Goal: Task Accomplishment & Management: Use online tool/utility

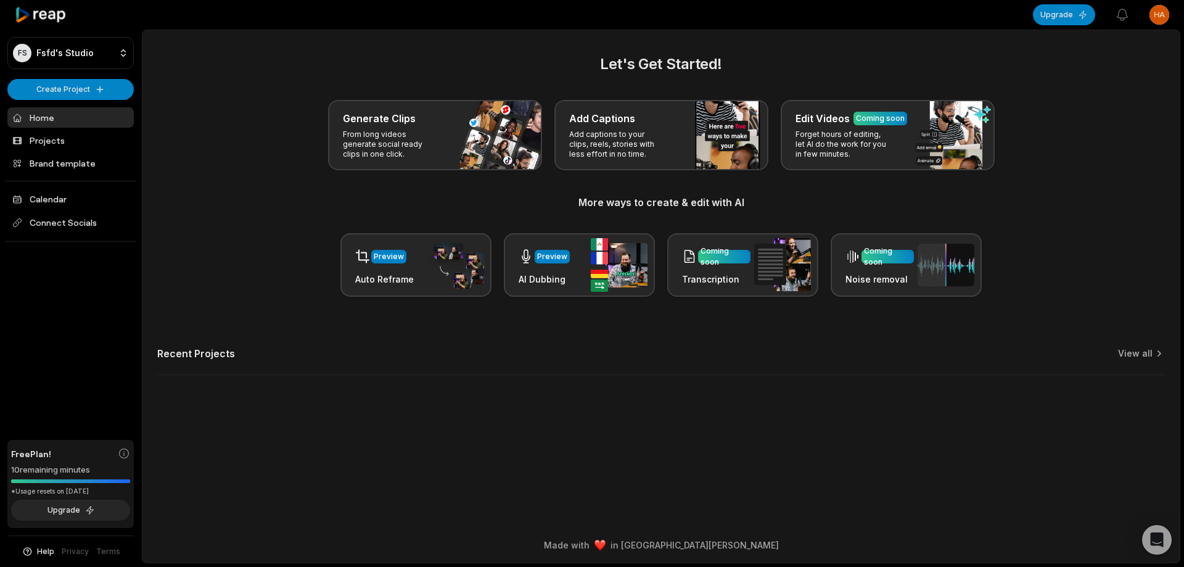
click at [908, 423] on main "Let's Get Started! Generate Clips From long videos generate social ready clips …" at bounding box center [660, 278] width 1037 height 497
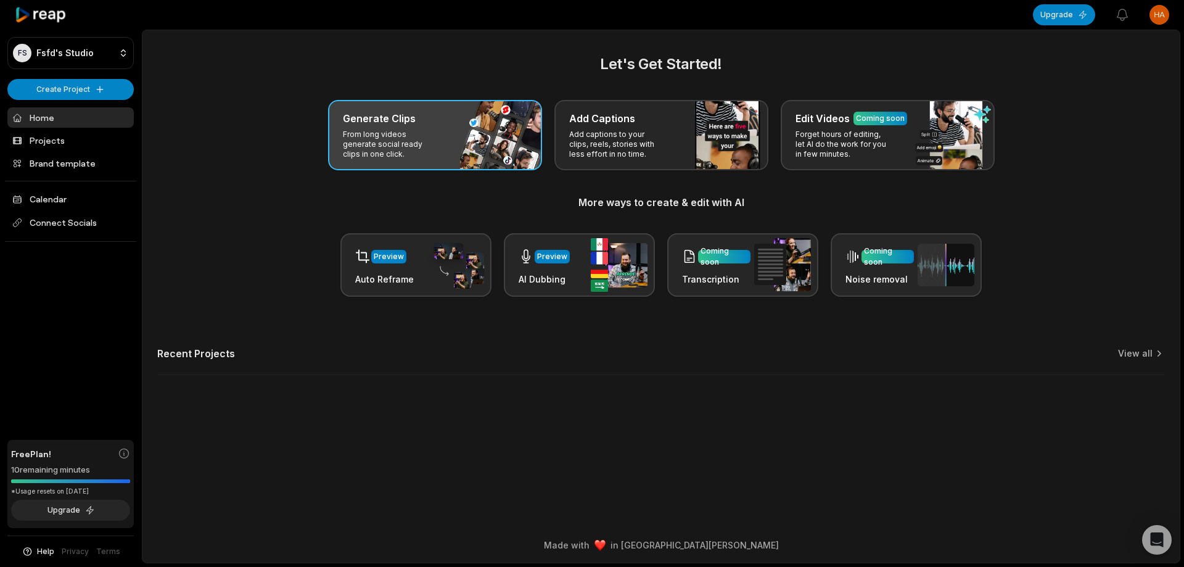
click at [413, 152] on p "From long videos generate social ready clips in one click." at bounding box center [391, 145] width 96 height 30
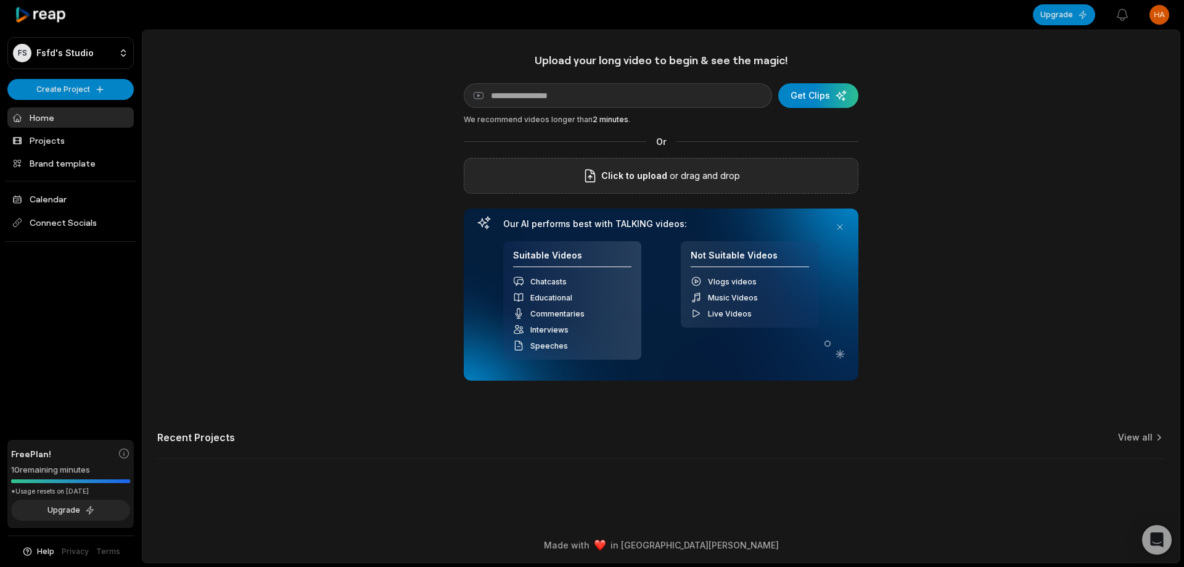
click at [763, 176] on div "Click to upload or drag and drop" at bounding box center [661, 176] width 395 height 36
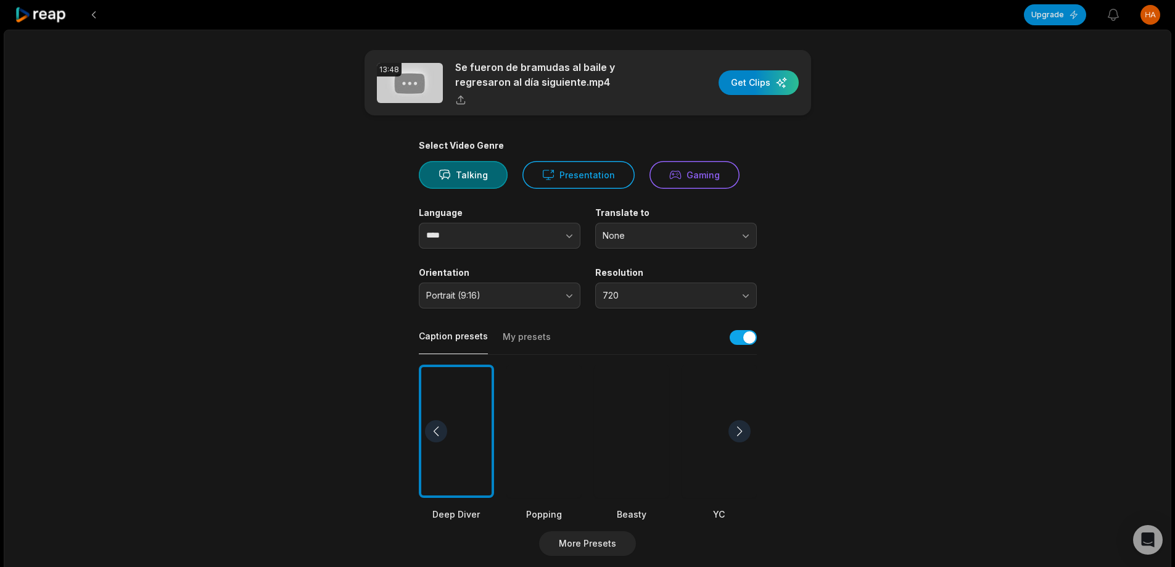
click at [631, 422] on div at bounding box center [631, 431] width 75 height 134
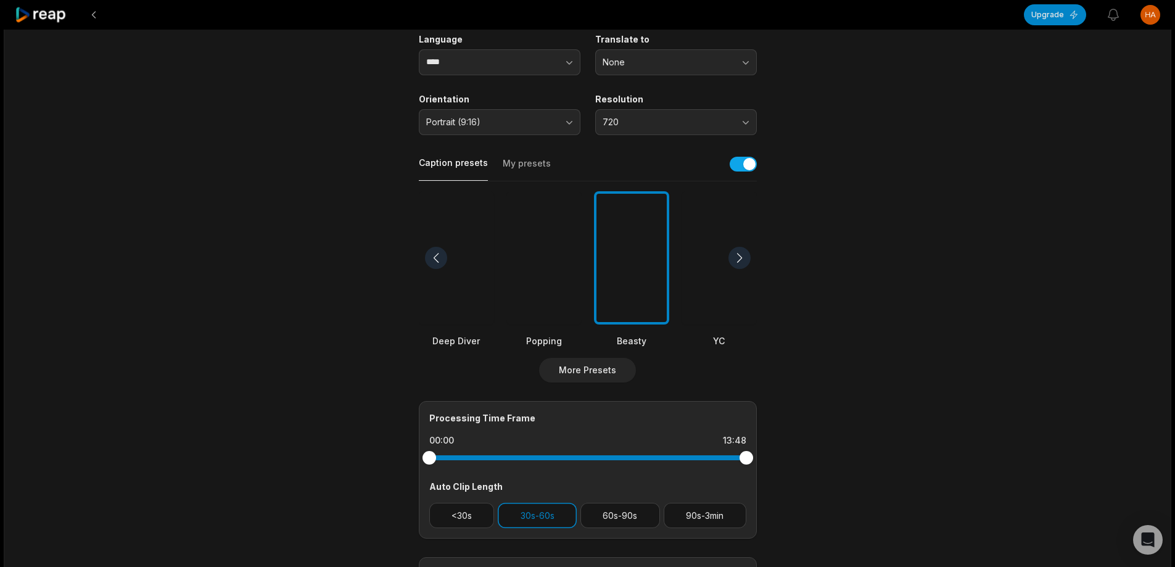
scroll to position [308, 0]
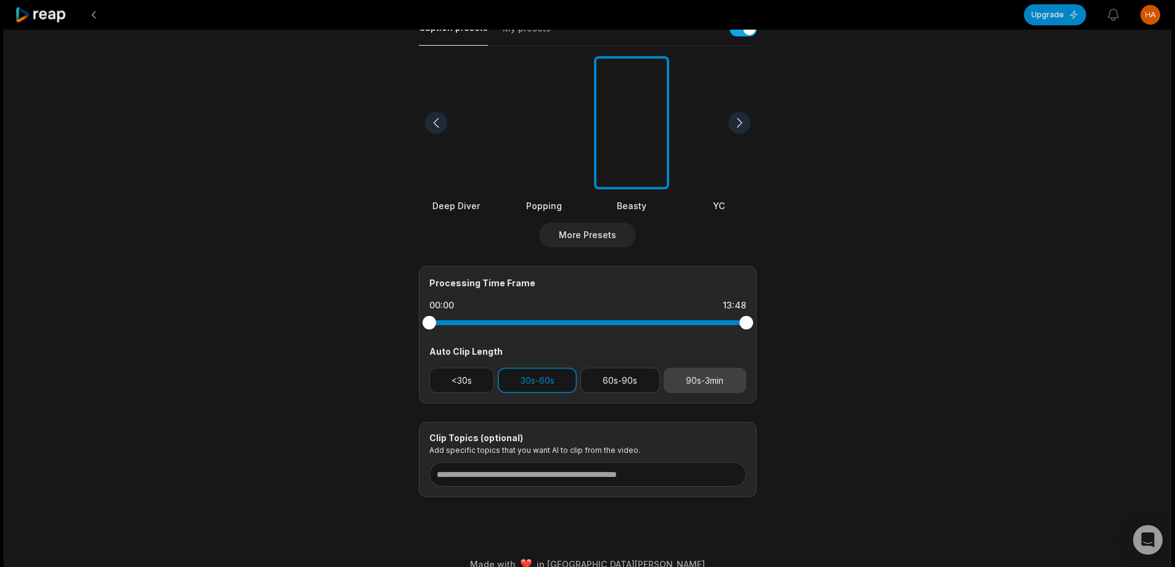
click at [707, 380] on button "90s-3min" at bounding box center [705, 380] width 83 height 25
click at [569, 381] on button "30s-60s" at bounding box center [537, 380] width 79 height 25
drag, startPoint x: 749, startPoint y: 327, endPoint x: 659, endPoint y: 322, distance: 90.2
click at [659, 322] on div at bounding box center [659, 323] width 14 height 14
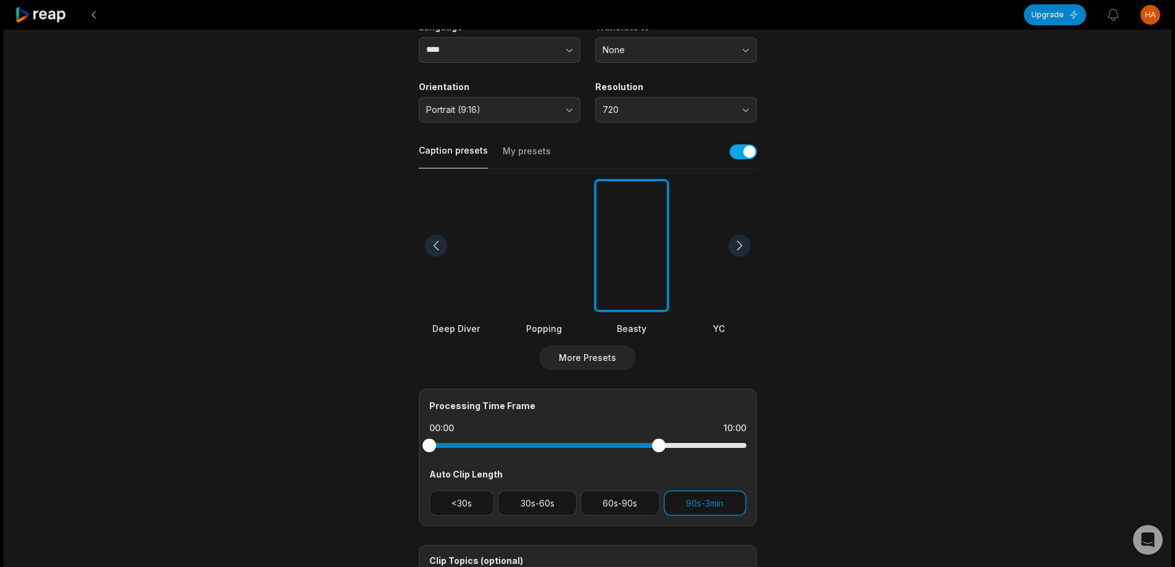
scroll to position [0, 0]
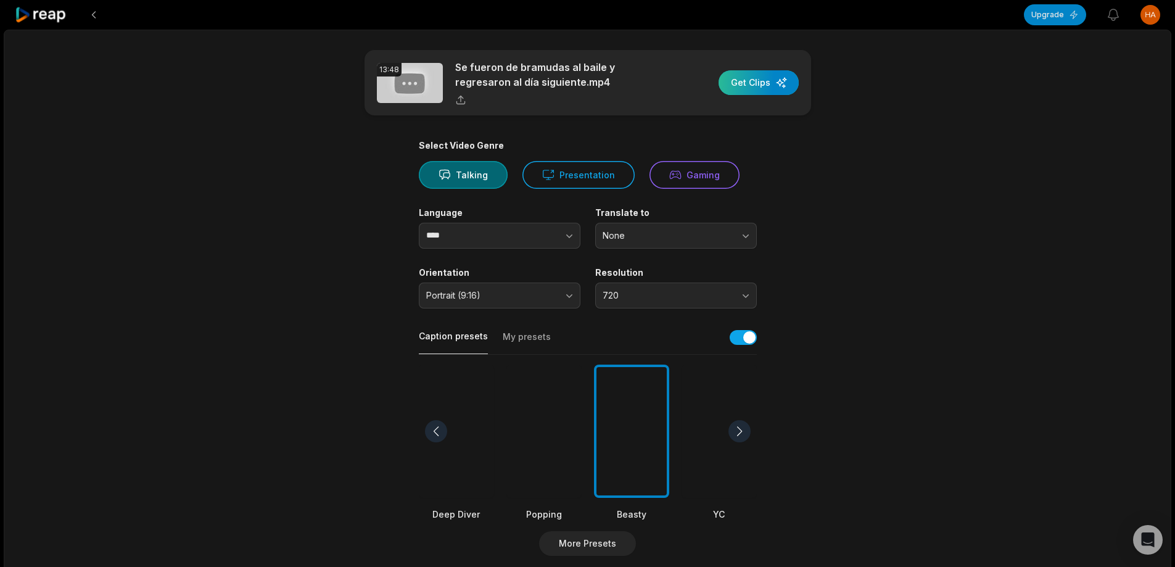
click at [774, 86] on div "button" at bounding box center [758, 82] width 80 height 25
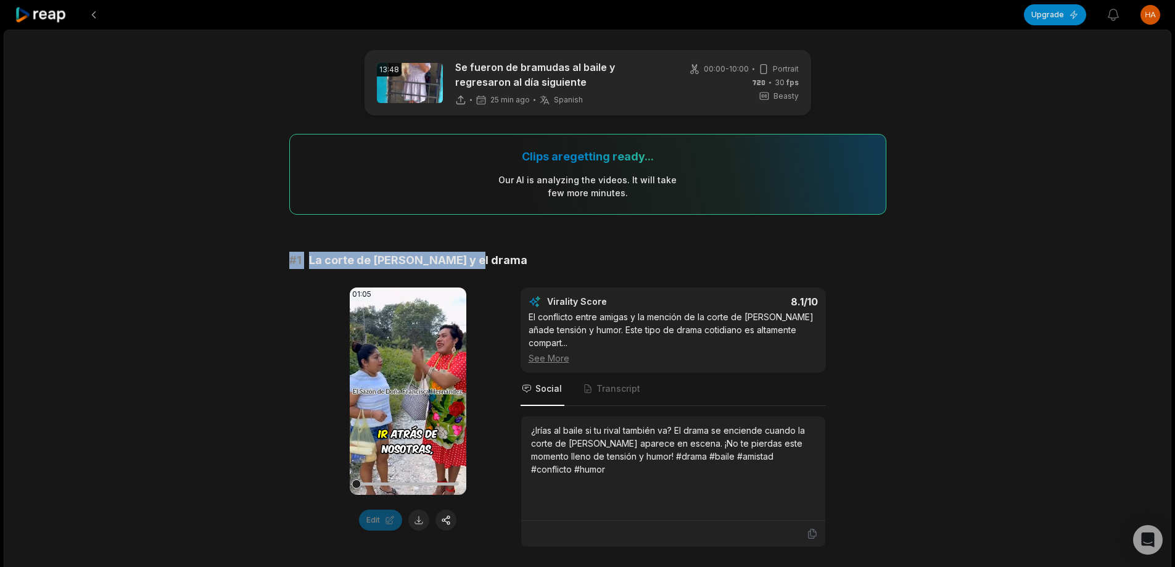
drag, startPoint x: 298, startPoint y: 261, endPoint x: 485, endPoint y: 267, distance: 186.3
copy div "# 1 La corte de [PERSON_NAME] y el drama"
click at [420, 520] on button at bounding box center [418, 519] width 21 height 21
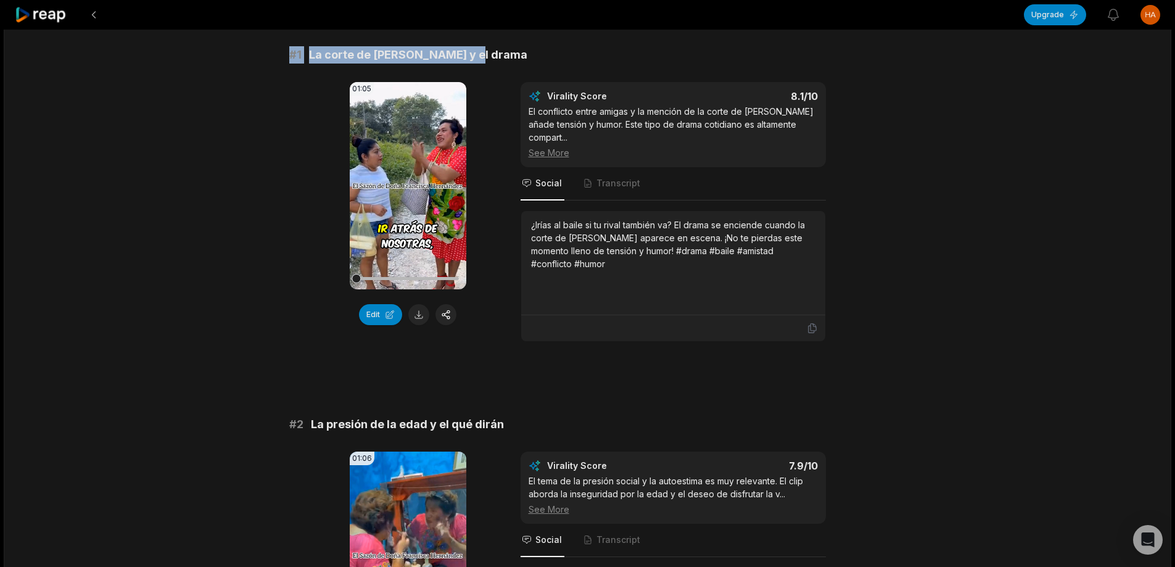
scroll to position [123, 0]
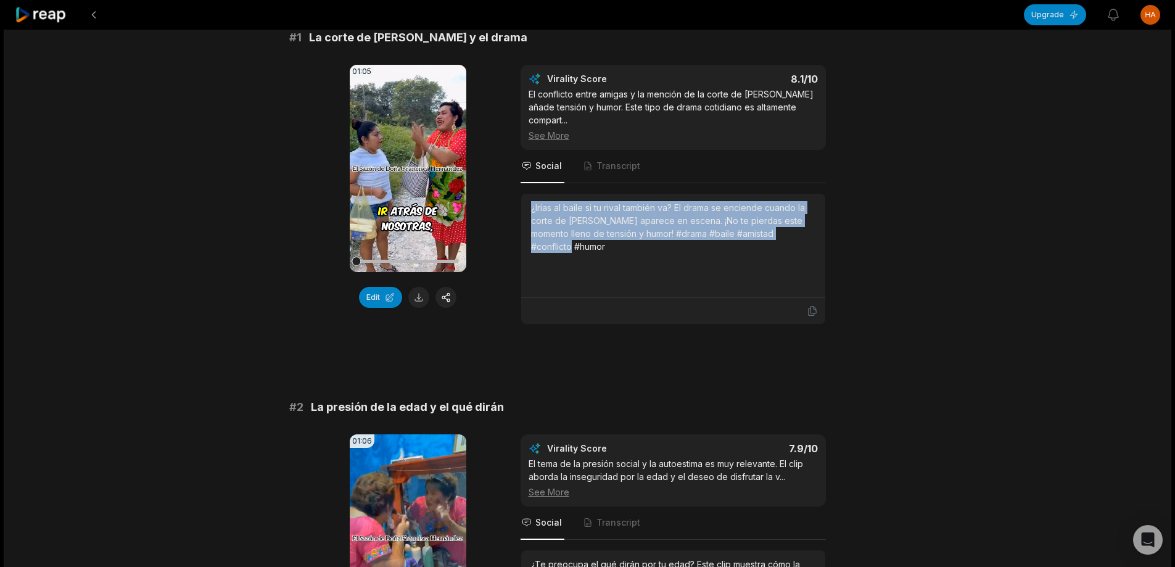
drag, startPoint x: 525, startPoint y: 197, endPoint x: 813, endPoint y: 220, distance: 288.9
click at [813, 220] on div "¿Irías al baile si tu rival también va? El drama se enciende cuando la corte de…" at bounding box center [673, 246] width 304 height 104
copy div "¿Irías al baile si tu rival también va? El drama se enciende cuando la corte de…"
